Goal: Transaction & Acquisition: Purchase product/service

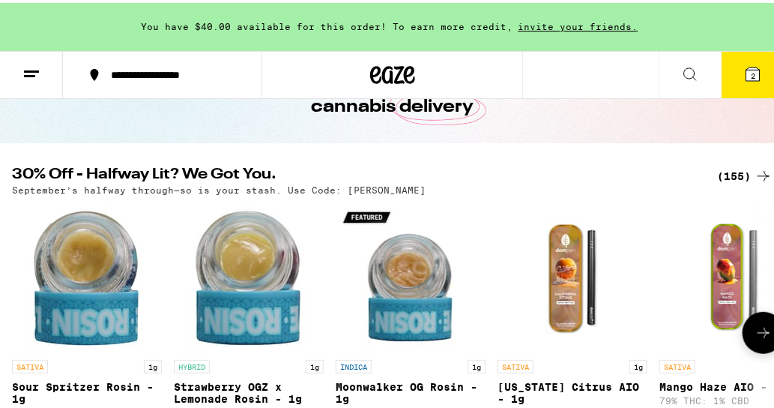
scroll to position [91, 0]
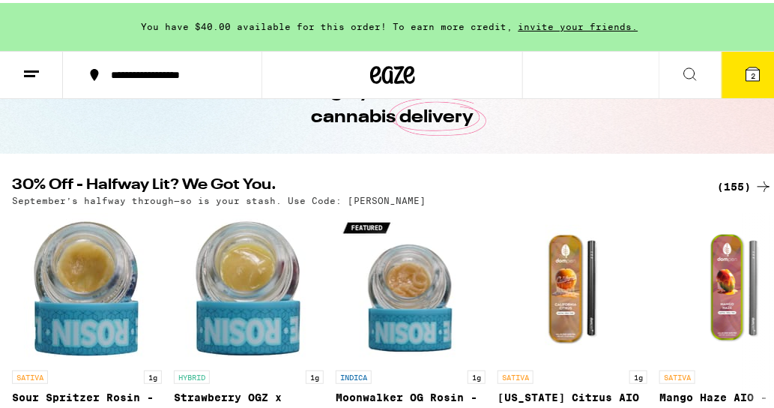
click at [722, 182] on div "(155)" at bounding box center [744, 184] width 55 height 18
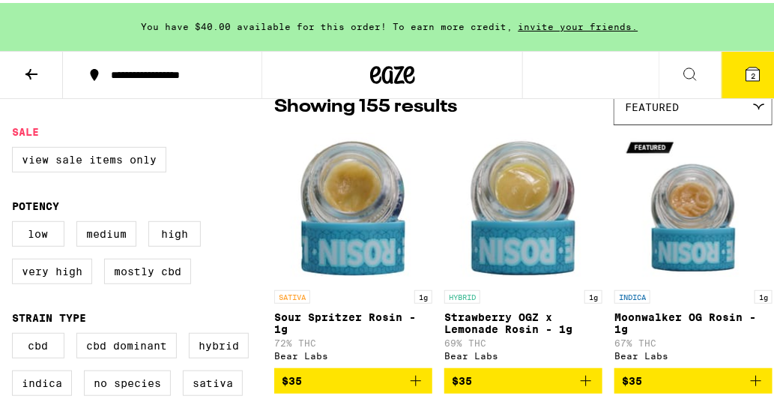
scroll to position [136, 0]
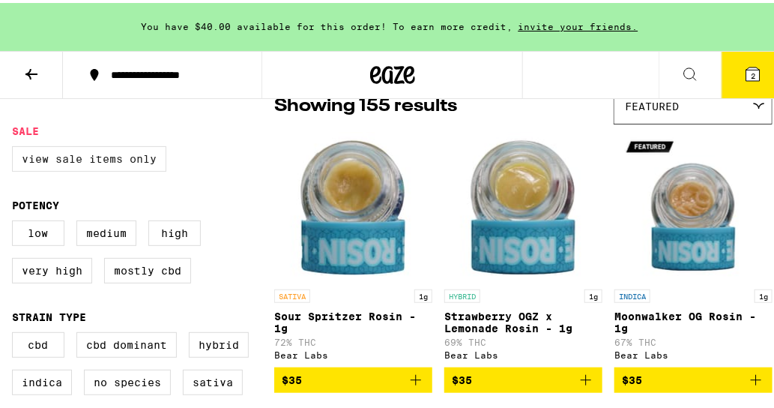
click at [40, 151] on label "View Sale Items Only" at bounding box center [89, 155] width 154 height 25
click at [16, 146] on input "View Sale Items Only" at bounding box center [15, 145] width 1 height 1
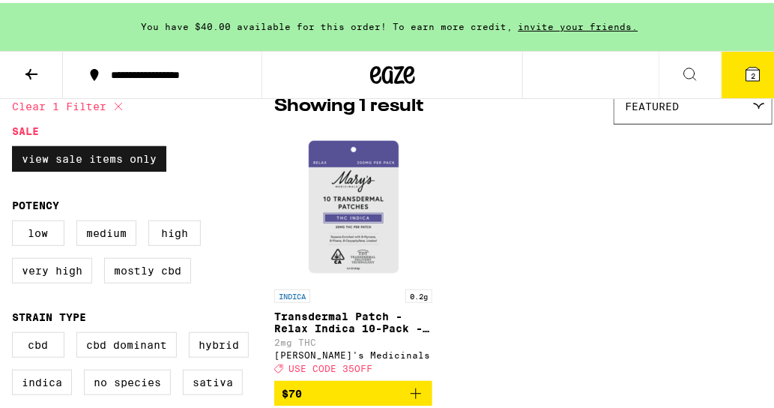
click at [40, 151] on label "View Sale Items Only" at bounding box center [89, 155] width 154 height 25
click at [16, 146] on input "View Sale Items Only" at bounding box center [15, 145] width 1 height 1
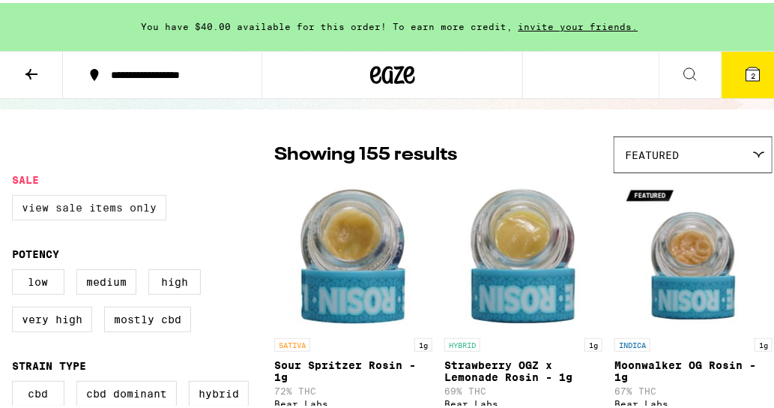
scroll to position [91, 0]
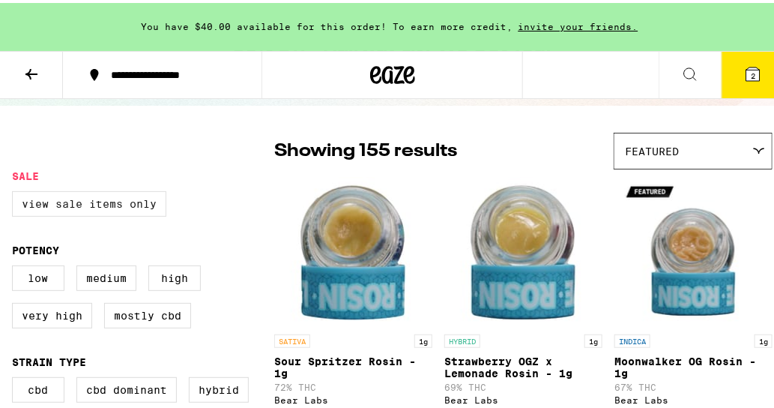
click at [44, 201] on label "View Sale Items Only" at bounding box center [89, 200] width 154 height 25
click at [16, 191] on input "View Sale Items Only" at bounding box center [15, 190] width 1 height 1
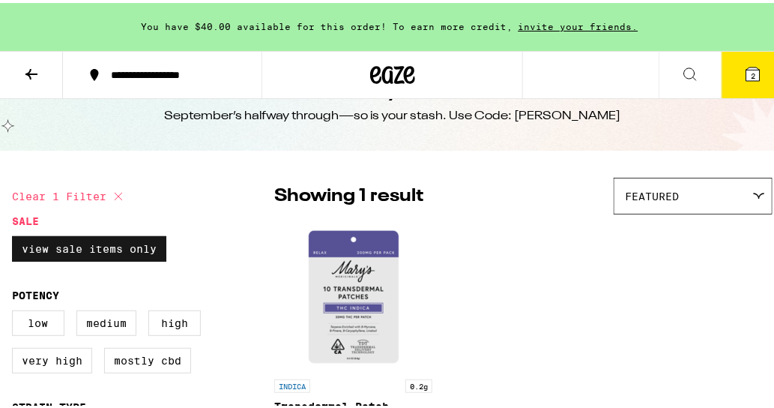
scroll to position [45, 0]
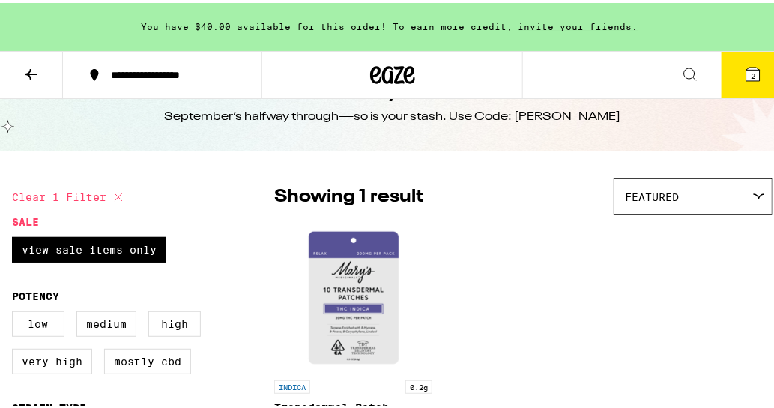
click at [52, 234] on fieldset "Sale View Sale Items Only" at bounding box center [143, 242] width 262 height 58
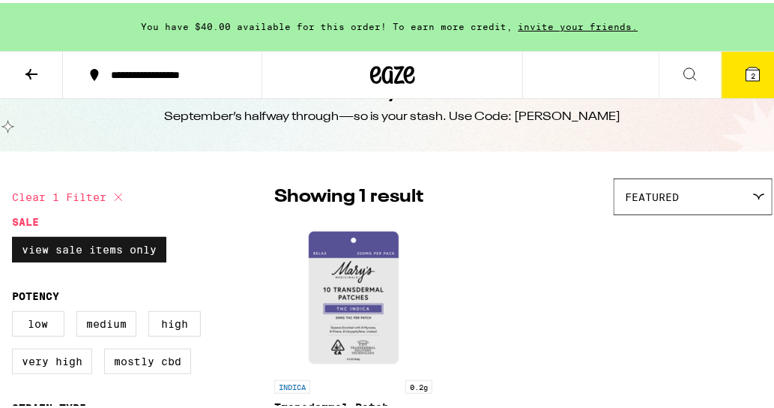
click at [58, 244] on label "View Sale Items Only" at bounding box center [89, 246] width 154 height 25
click at [16, 237] on input "View Sale Items Only" at bounding box center [15, 236] width 1 height 1
checkbox input "false"
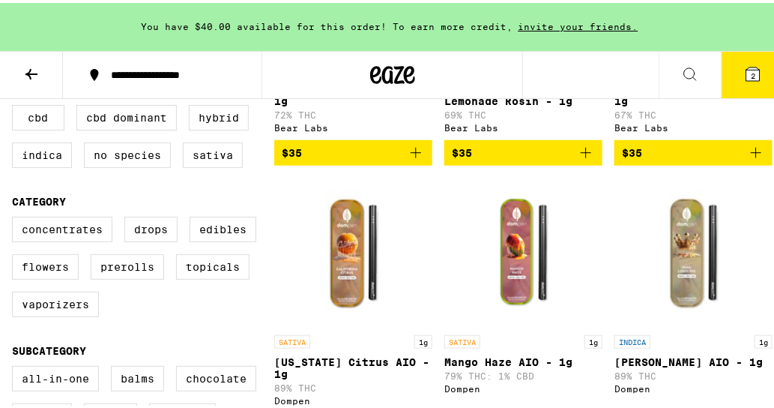
scroll to position [364, 0]
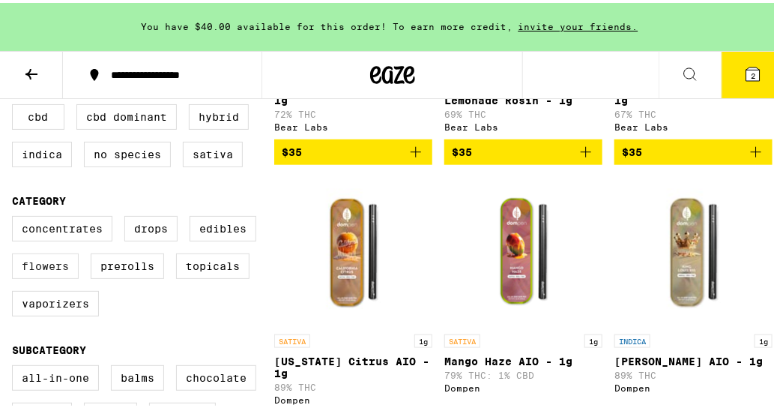
click at [58, 274] on label "Flowers" at bounding box center [45, 262] width 67 height 25
click at [16, 216] on input "Flowers" at bounding box center [15, 215] width 1 height 1
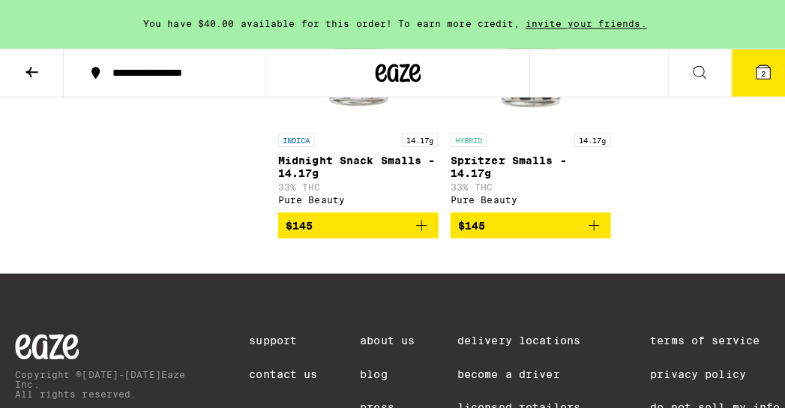
scroll to position [2453, 0]
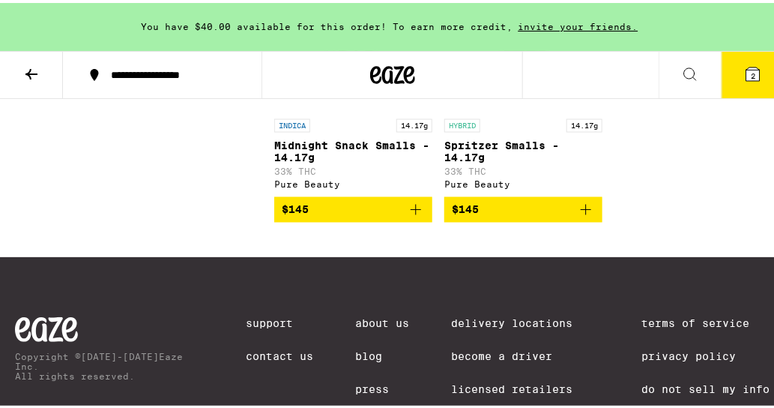
click at [540, 161] on p "Spritzer Smalls - 14.17g" at bounding box center [523, 149] width 158 height 24
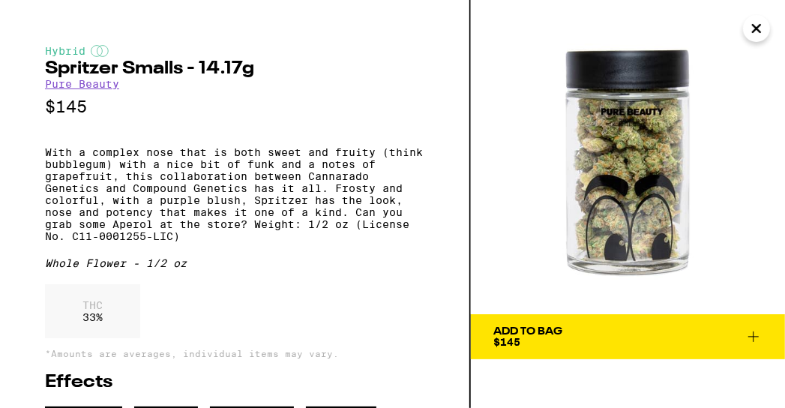
scroll to position [2450, 0]
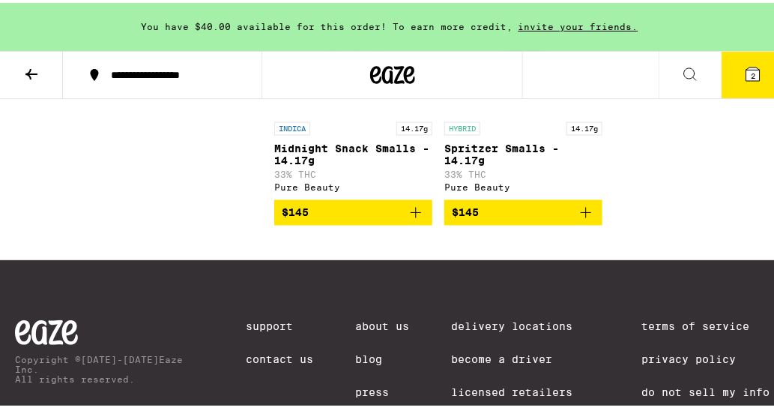
click at [352, 112] on img "Open page for Midnight Snack Smalls - 14.17g from Pure Beauty" at bounding box center [354, 37] width 150 height 150
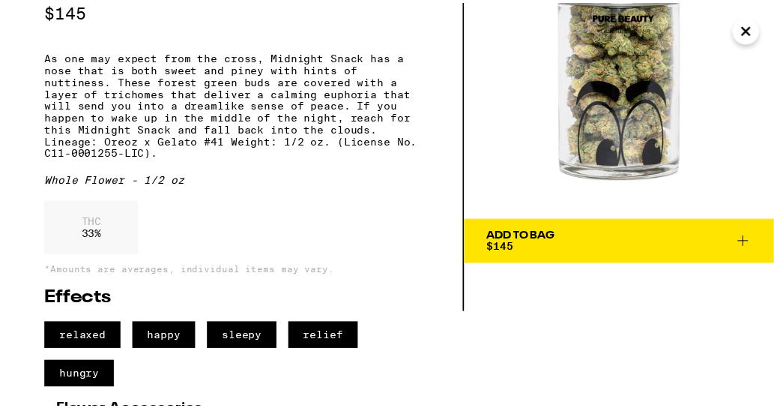
scroll to position [91, 0]
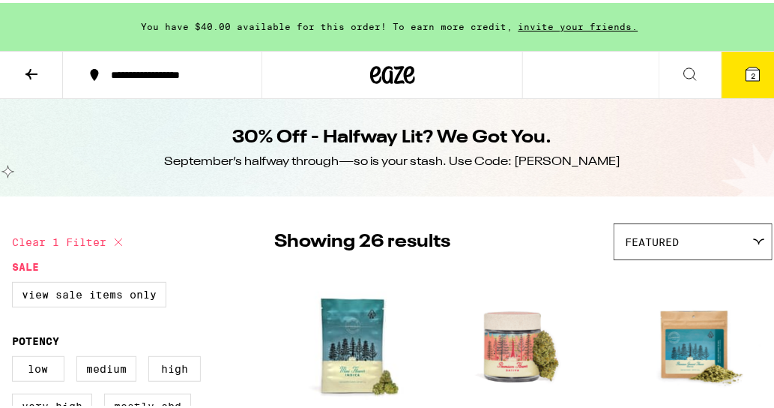
checkbox input "false"
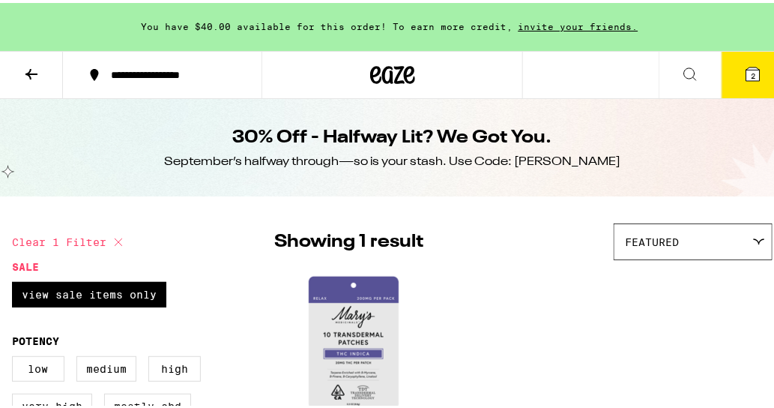
checkbox input "false"
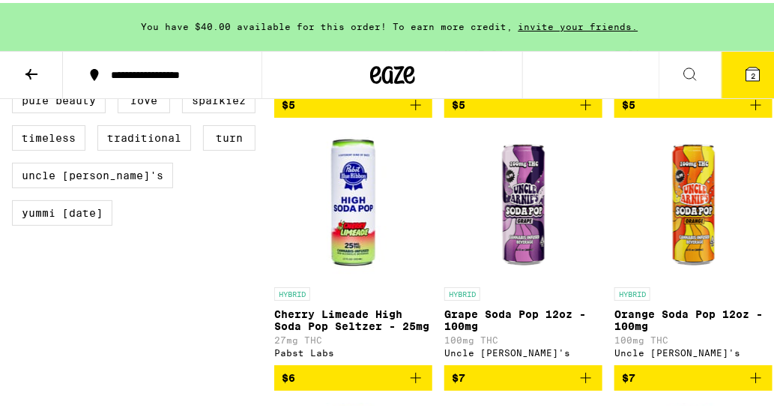
scroll to position [1453, 0]
